Goal: Obtain resource: Obtain resource

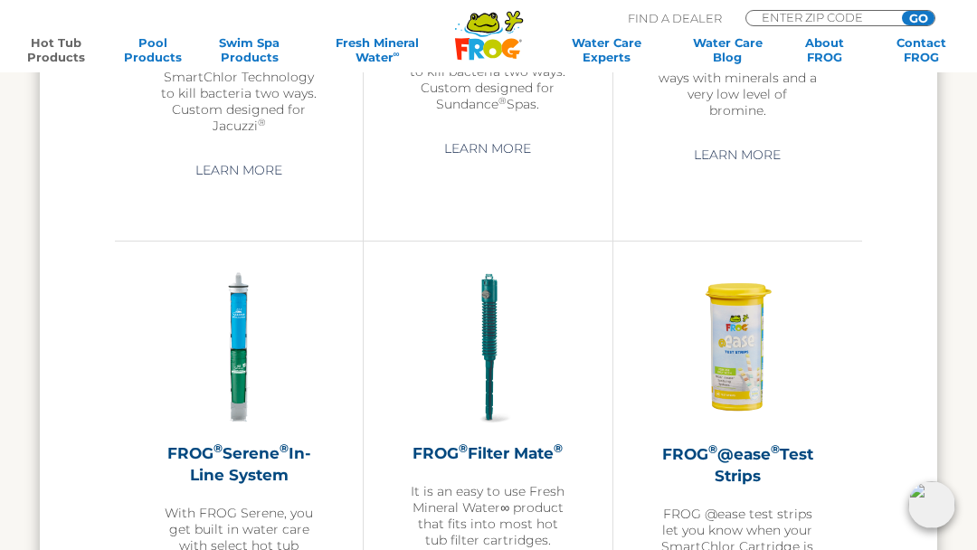
scroll to position [3077, 0]
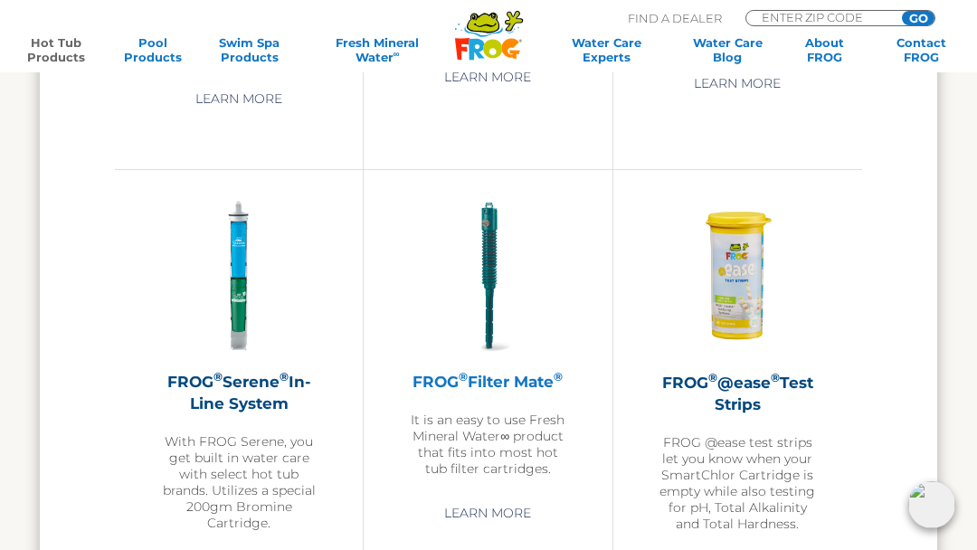
click at [546, 371] on h2 "FROG ® Filter Mate ®" at bounding box center [487, 382] width 157 height 22
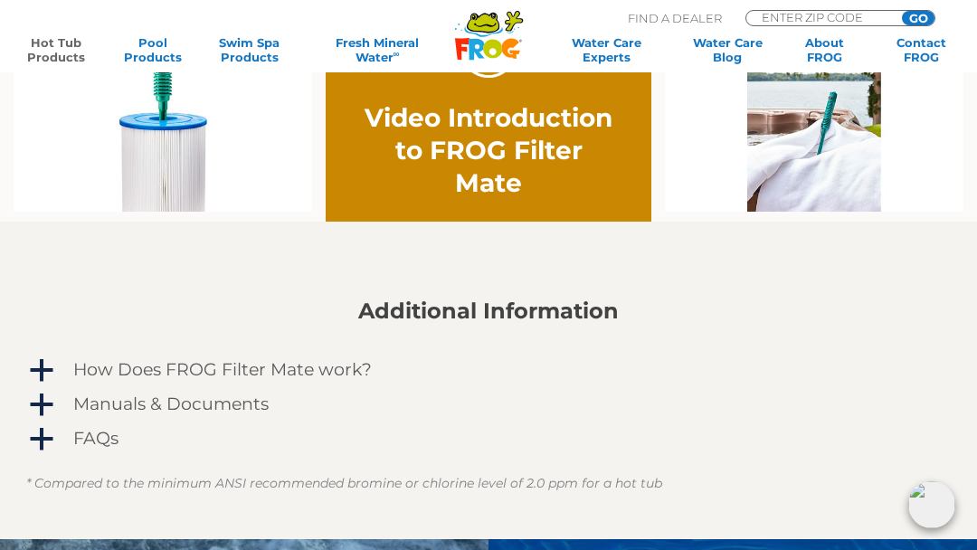
scroll to position [1176, 0]
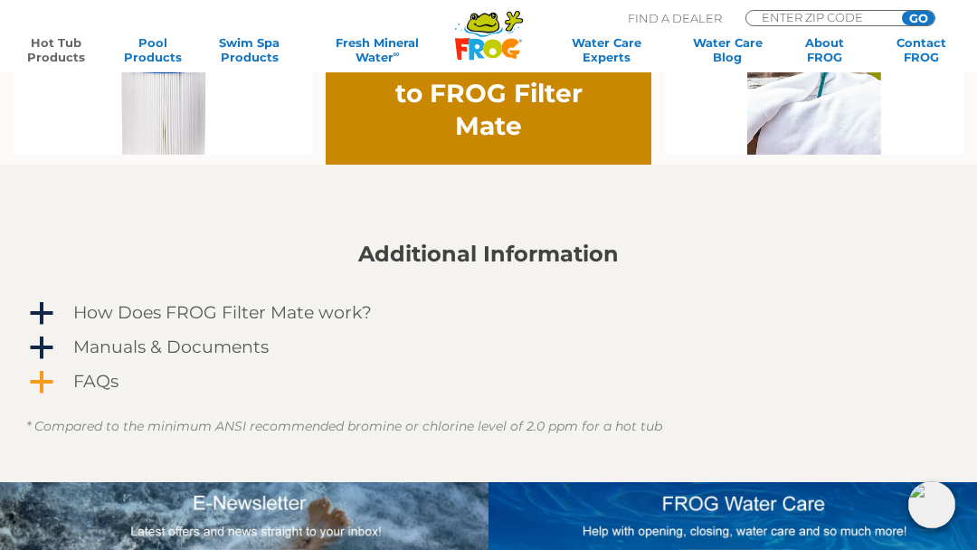
click at [107, 372] on h4 "FAQs" at bounding box center [95, 382] width 45 height 20
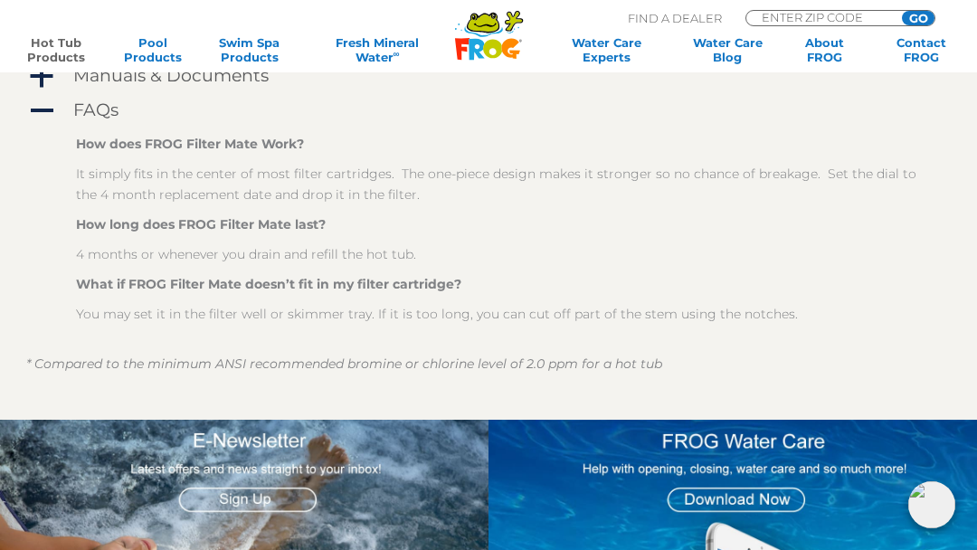
scroll to position [1357, 0]
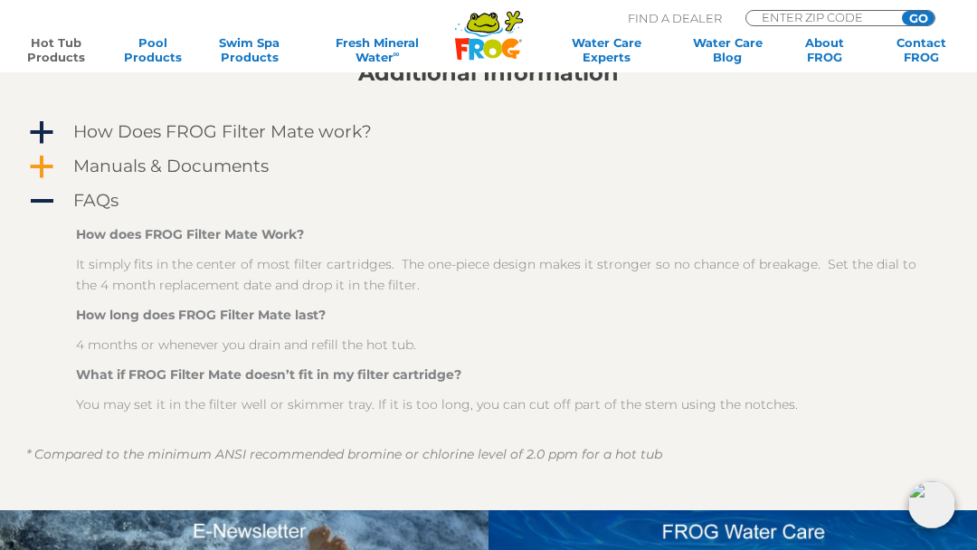
click at [235, 157] on h4 "Manuals & Documents" at bounding box center [170, 167] width 195 height 20
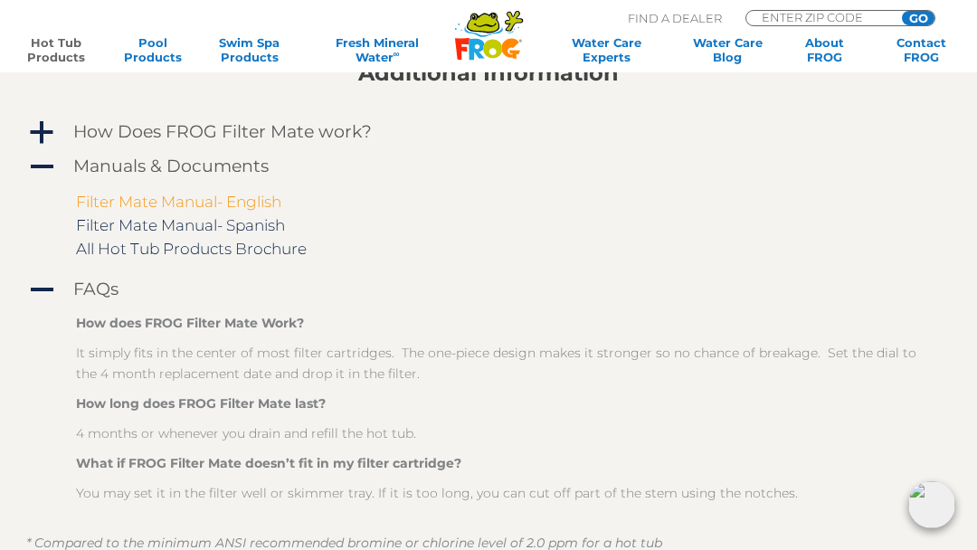
click at [220, 193] on link "Filter Mate Manual- English" at bounding box center [178, 202] width 205 height 18
